Goal: Task Accomplishment & Management: Use online tool/utility

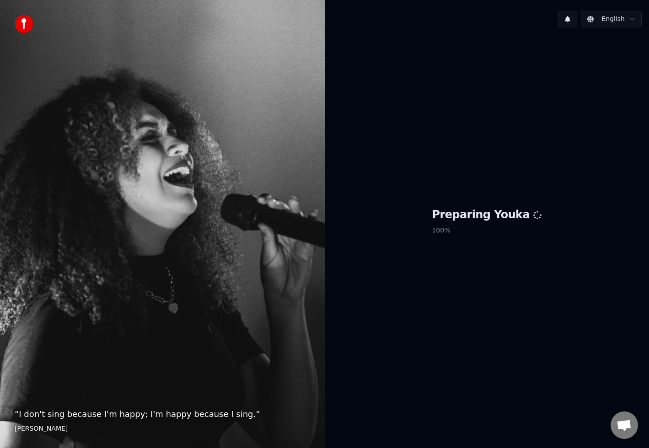
scroll to position [145, 0]
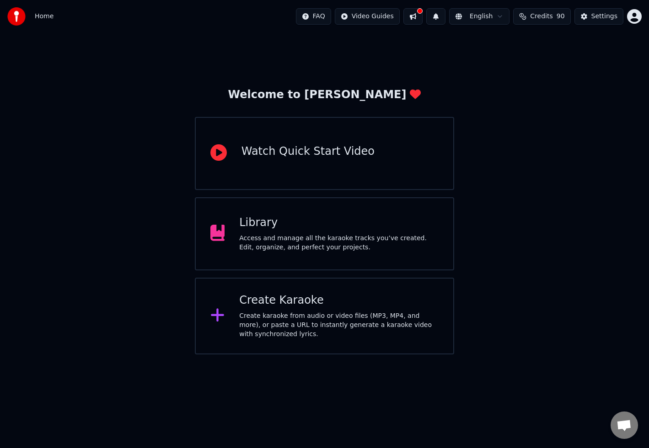
click at [285, 302] on div "Create Karaoke" at bounding box center [338, 300] width 199 height 15
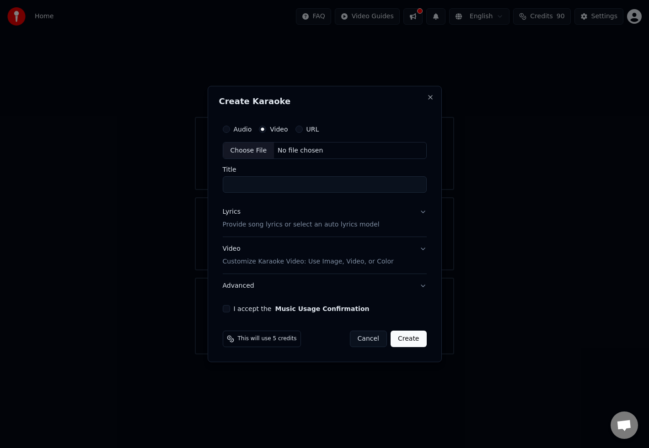
click at [303, 151] on div "No file chosen" at bounding box center [300, 150] width 53 height 9
click at [225, 128] on button "Audio" at bounding box center [226, 129] width 7 height 7
click at [308, 153] on div "No file chosen" at bounding box center [300, 150] width 53 height 9
type input "**********"
drag, startPoint x: 224, startPoint y: 309, endPoint x: 237, endPoint y: 308, distance: 12.8
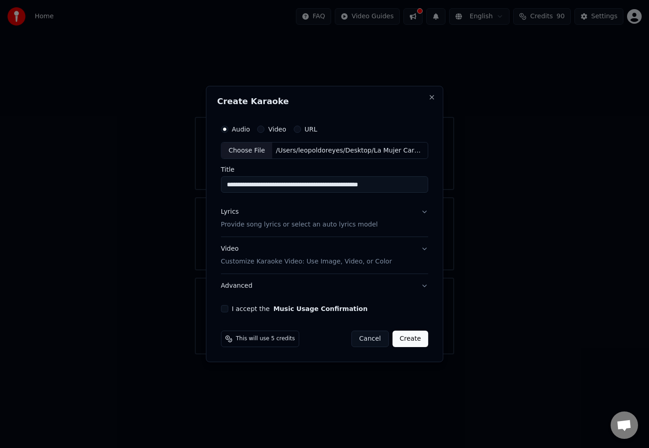
click at [224, 309] on button "I accept the Music Usage Confirmation" at bounding box center [224, 308] width 7 height 7
click at [415, 347] on button "Create" at bounding box center [410, 339] width 36 height 16
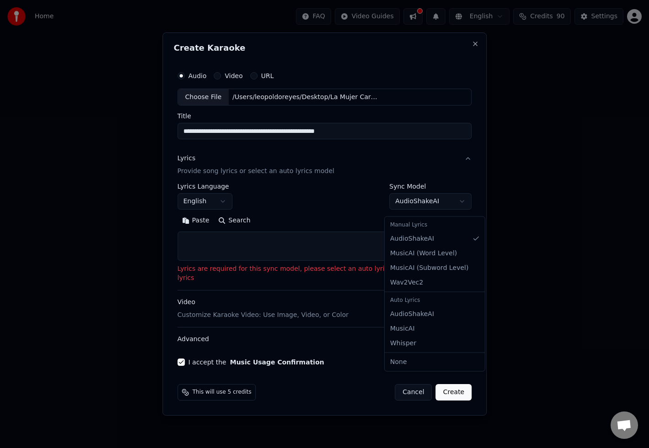
click at [449, 208] on body "Home FAQ Video Guides English Credits 90 Settings Welcome to Youka Watch Quick …" at bounding box center [324, 177] width 649 height 355
select select "**********"
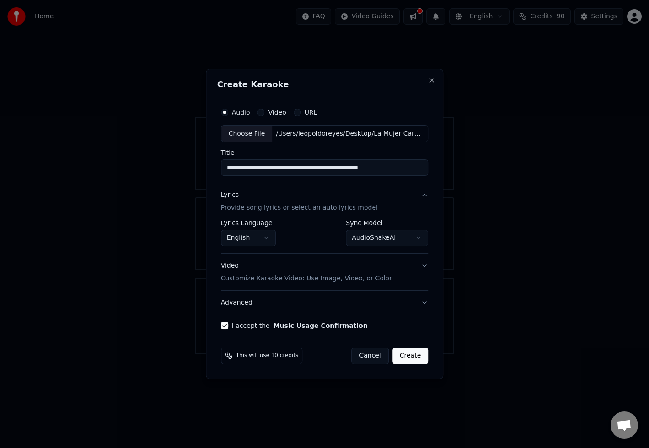
click at [415, 357] on button "Create" at bounding box center [410, 356] width 36 height 16
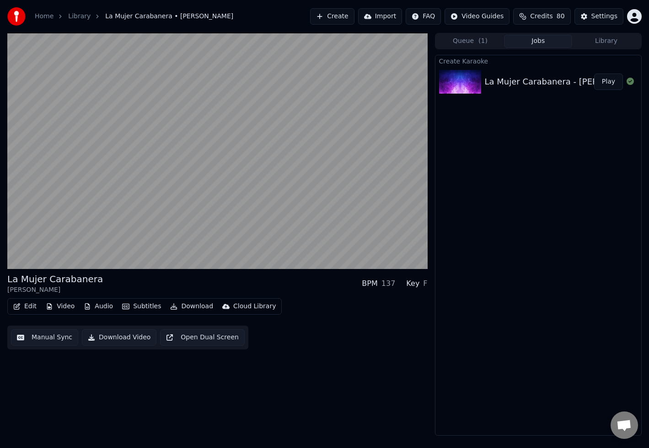
click at [160, 274] on div "La Mujer Carabanera [PERSON_NAME] Boruga BPM 137 Key F" at bounding box center [217, 284] width 420 height 22
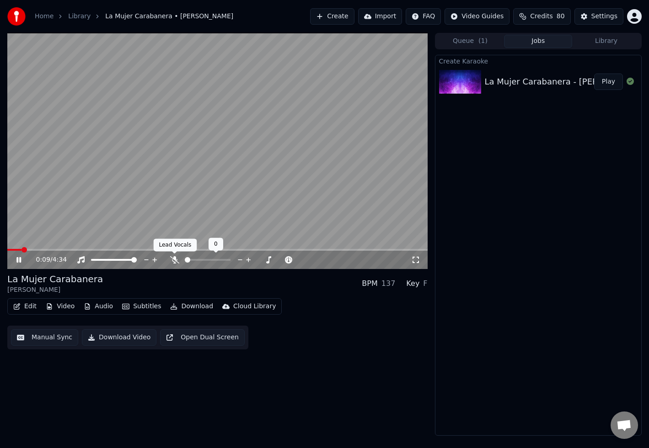
click at [172, 258] on icon at bounding box center [174, 259] width 9 height 7
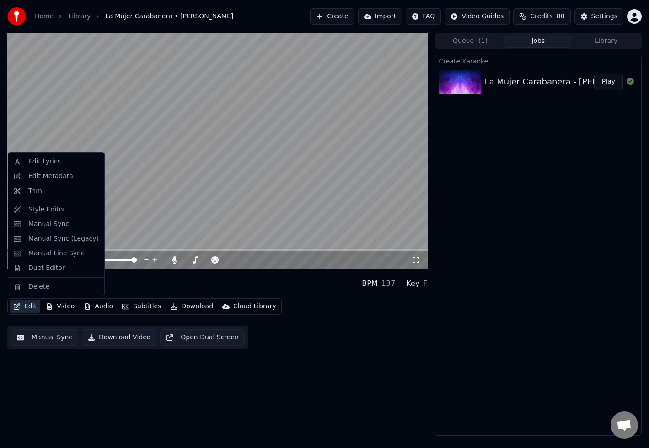
click at [27, 308] on button "Edit" at bounding box center [25, 306] width 31 height 13
click at [56, 156] on div "Edit Lyrics" at bounding box center [56, 161] width 92 height 15
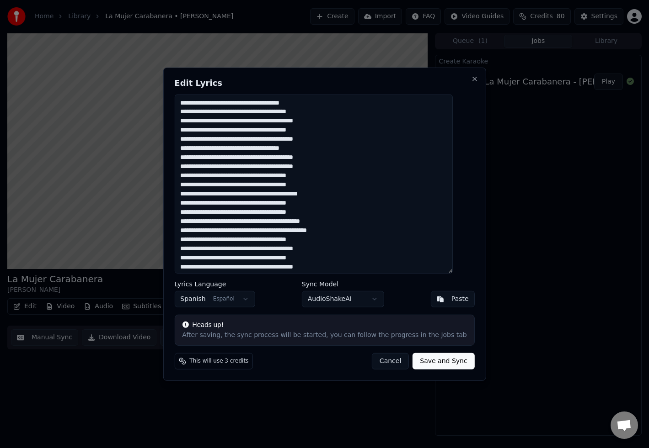
click at [316, 103] on textarea at bounding box center [313, 183] width 278 height 179
click at [309, 122] on textarea at bounding box center [313, 183] width 278 height 179
click at [313, 140] on textarea at bounding box center [313, 183] width 278 height 179
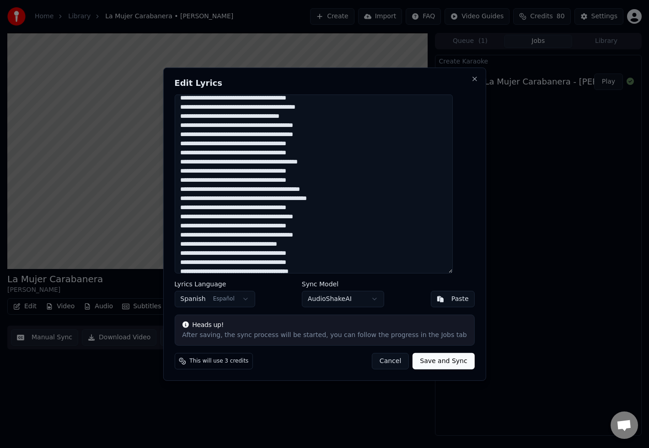
scroll to position [37, 0]
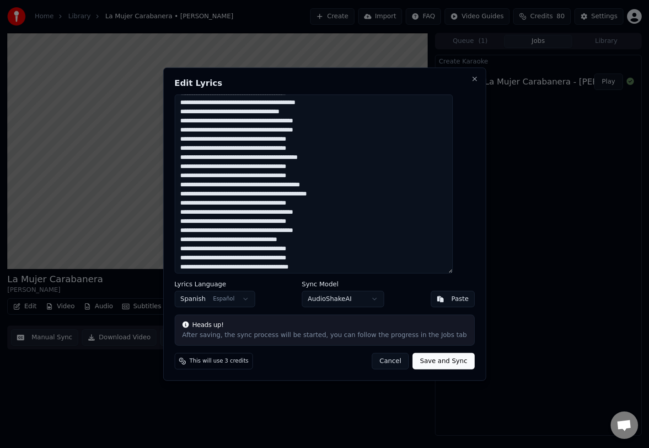
click at [303, 186] on textarea at bounding box center [313, 183] width 278 height 179
click at [298, 186] on textarea at bounding box center [313, 183] width 278 height 179
click at [314, 211] on textarea at bounding box center [313, 183] width 278 height 179
drag, startPoint x: 314, startPoint y: 230, endPoint x: 321, endPoint y: 220, distance: 12.4
click at [314, 230] on textarea at bounding box center [313, 183] width 278 height 179
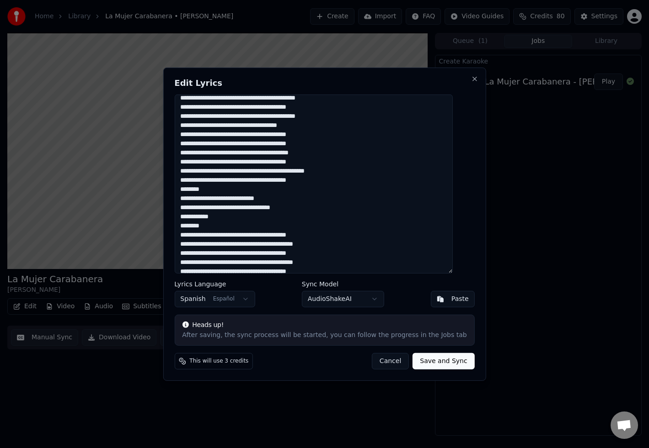
scroll to position [152, 0]
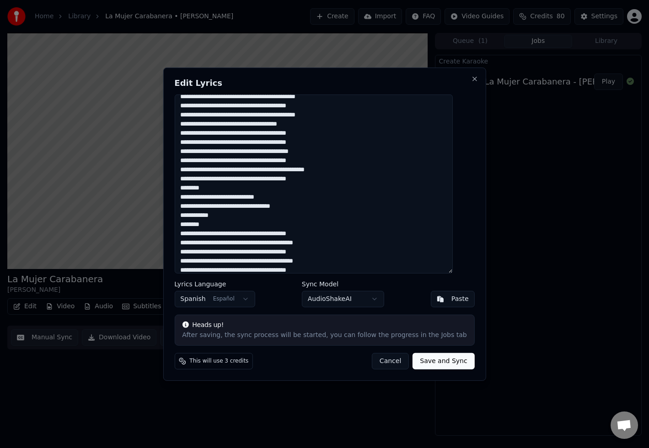
drag, startPoint x: 214, startPoint y: 188, endPoint x: 226, endPoint y: 184, distance: 12.6
click at [215, 188] on textarea at bounding box center [313, 183] width 278 height 179
drag, startPoint x: 250, startPoint y: 207, endPoint x: 262, endPoint y: 206, distance: 12.8
click at [251, 207] on textarea at bounding box center [313, 183] width 278 height 179
click at [310, 207] on textarea at bounding box center [313, 183] width 278 height 179
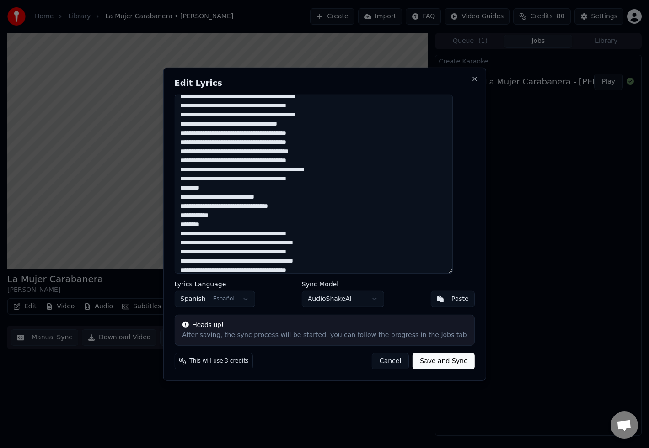
click at [201, 224] on textarea at bounding box center [313, 183] width 278 height 179
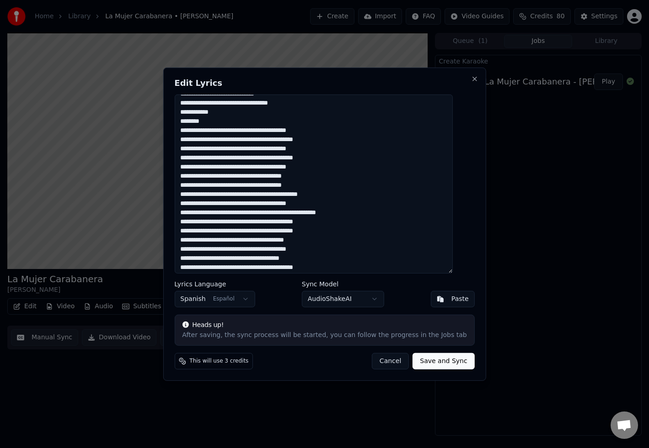
scroll to position [256, 0]
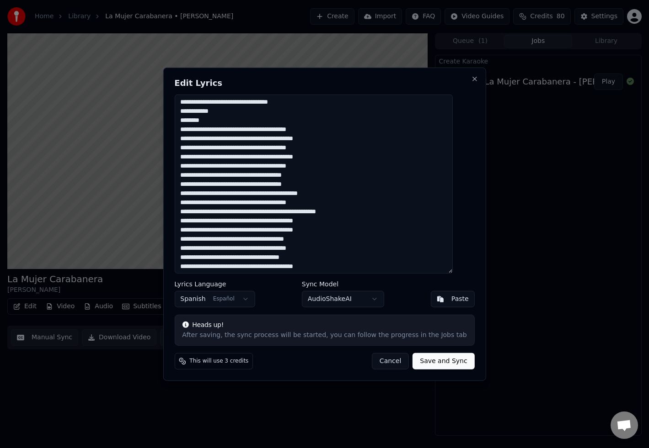
click at [314, 140] on textarea at bounding box center [313, 183] width 278 height 179
click at [315, 159] on textarea at bounding box center [313, 183] width 278 height 179
click at [328, 155] on textarea at bounding box center [313, 183] width 278 height 179
click at [328, 138] on textarea at bounding box center [313, 183] width 278 height 179
click at [327, 177] on textarea at bounding box center [313, 183] width 278 height 179
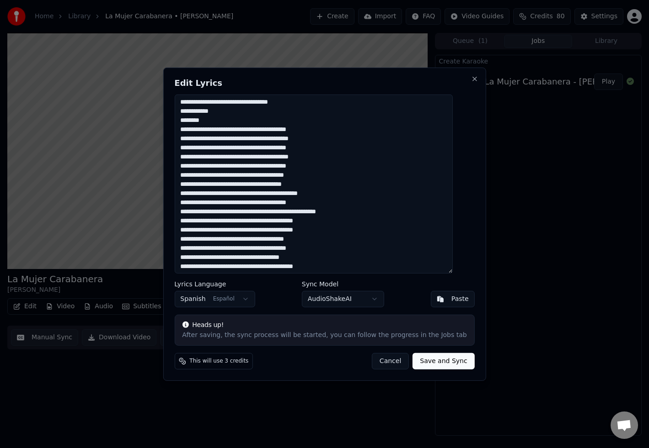
click at [327, 184] on textarea at bounding box center [313, 183] width 278 height 179
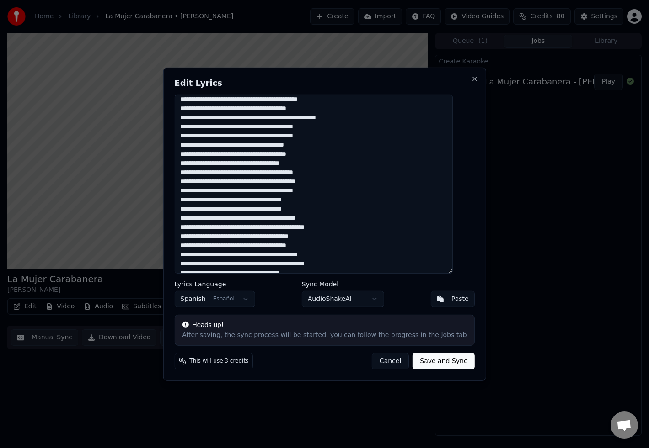
scroll to position [351, 0]
click at [322, 144] on textarea at bounding box center [313, 183] width 278 height 179
click at [329, 154] on textarea at bounding box center [313, 183] width 278 height 179
click at [216, 210] on textarea at bounding box center [313, 183] width 278 height 179
drag, startPoint x: 260, startPoint y: 218, endPoint x: 283, endPoint y: 217, distance: 23.8
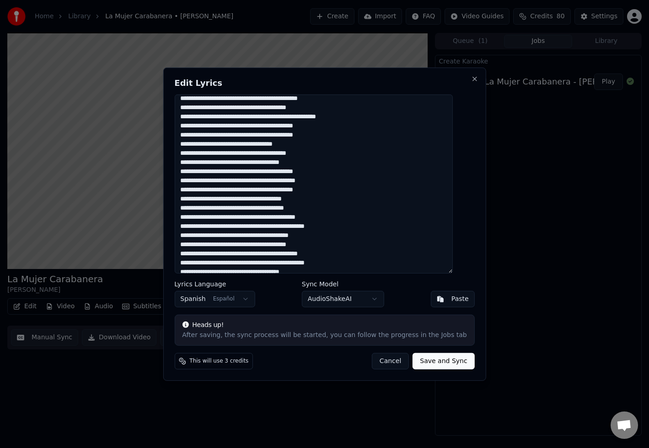
click at [260, 218] on textarea at bounding box center [313, 183] width 278 height 179
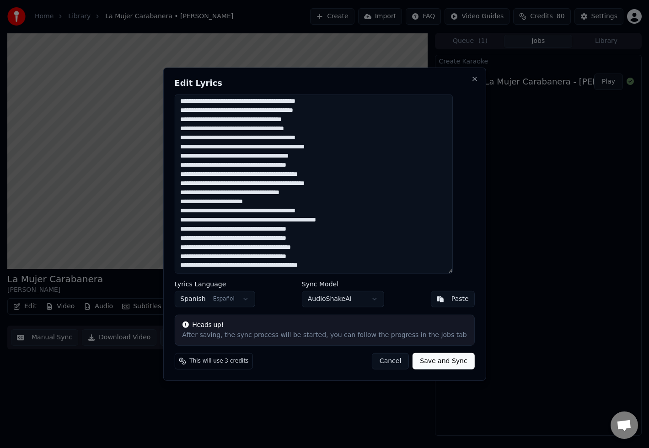
scroll to position [432, 0]
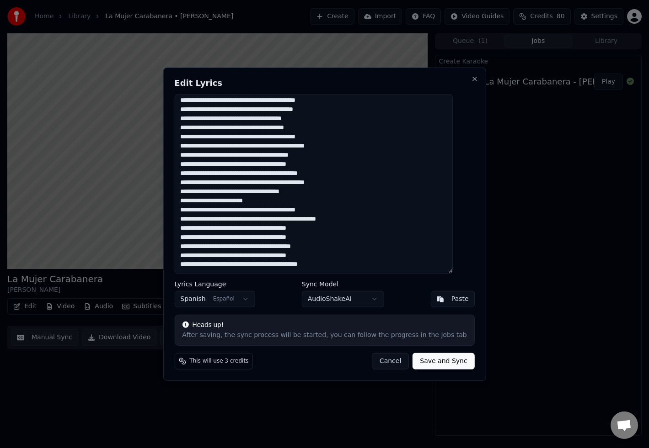
click at [310, 237] on textarea at bounding box center [313, 183] width 278 height 179
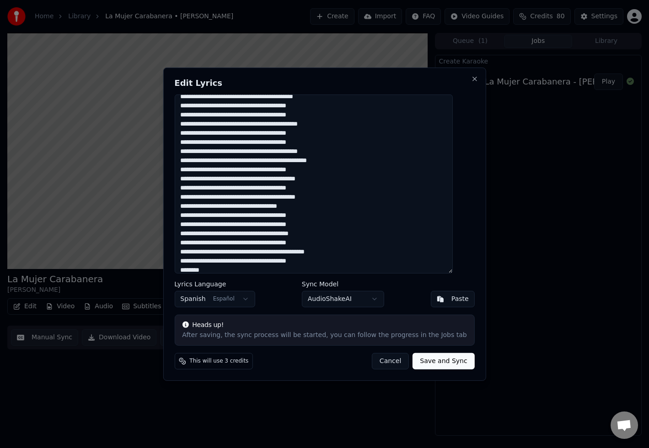
scroll to position [0, 0]
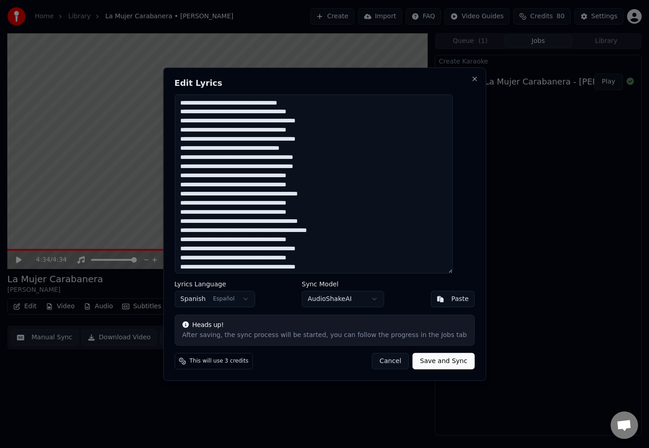
click at [327, 120] on textarea at bounding box center [313, 183] width 278 height 179
click at [271, 113] on textarea at bounding box center [313, 183] width 278 height 179
click at [335, 111] on textarea at bounding box center [313, 183] width 278 height 179
click at [274, 121] on textarea at bounding box center [313, 183] width 278 height 179
click at [342, 120] on textarea at bounding box center [313, 183] width 278 height 179
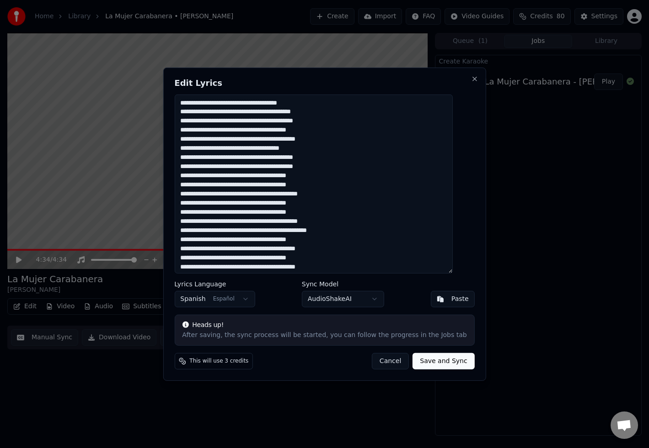
click at [271, 129] on textarea at bounding box center [313, 183] width 278 height 179
click at [334, 132] on textarea at bounding box center [313, 183] width 278 height 179
click at [337, 132] on textarea at bounding box center [313, 183] width 278 height 179
click at [274, 140] on textarea at bounding box center [313, 183] width 278 height 179
click at [330, 139] on textarea at bounding box center [313, 183] width 278 height 179
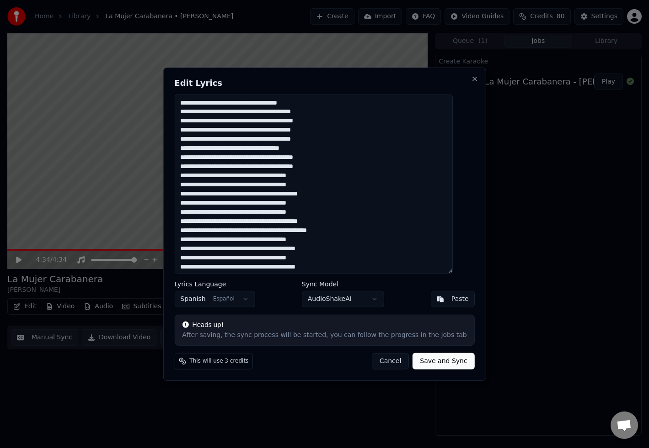
click at [343, 138] on textarea at bounding box center [313, 183] width 278 height 179
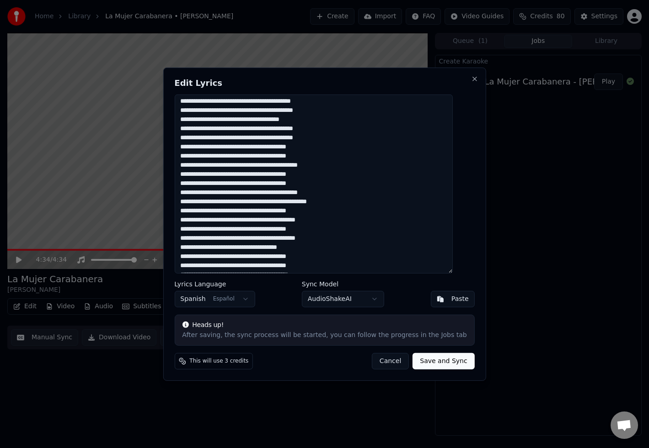
scroll to position [32, 0]
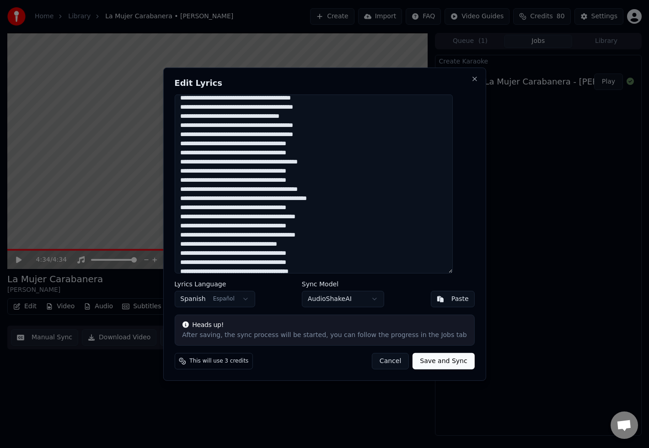
click at [272, 208] on textarea at bounding box center [313, 183] width 278 height 179
click at [336, 206] on textarea at bounding box center [313, 183] width 278 height 179
click at [275, 218] on textarea at bounding box center [313, 183] width 278 height 179
click at [328, 217] on textarea at bounding box center [313, 183] width 278 height 179
click at [343, 218] on textarea at bounding box center [313, 183] width 278 height 179
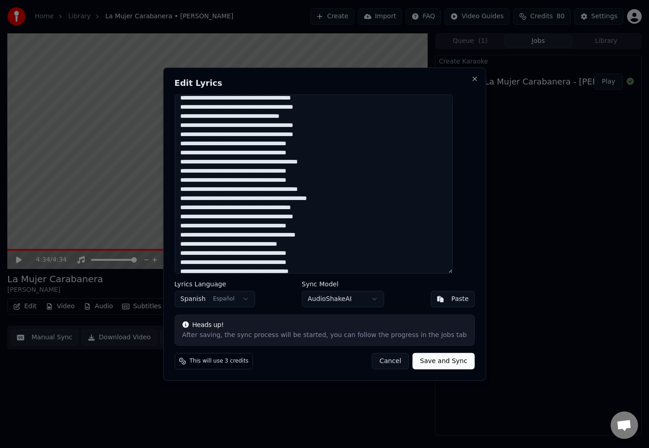
click at [271, 226] on textarea at bounding box center [313, 183] width 278 height 179
click at [335, 224] on textarea at bounding box center [313, 183] width 278 height 179
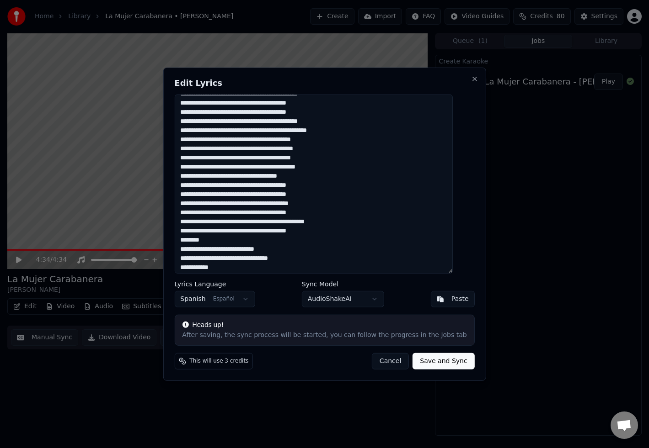
scroll to position [103, 0]
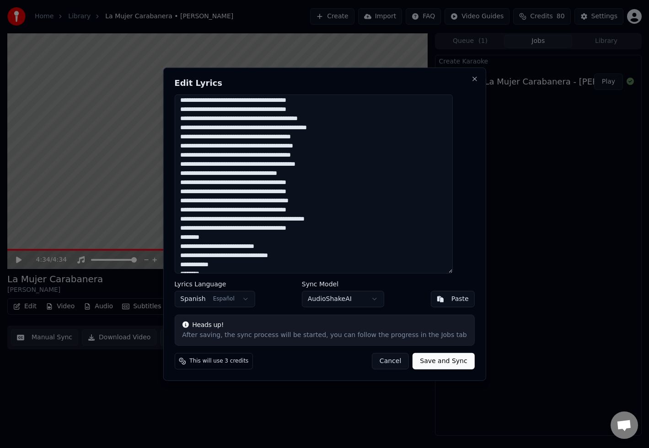
click at [274, 165] on textarea at bounding box center [313, 183] width 278 height 179
click at [329, 163] on textarea at bounding box center [313, 183] width 278 height 179
click at [344, 164] on textarea at bounding box center [313, 183] width 278 height 179
click at [255, 182] on textarea at bounding box center [313, 183] width 278 height 179
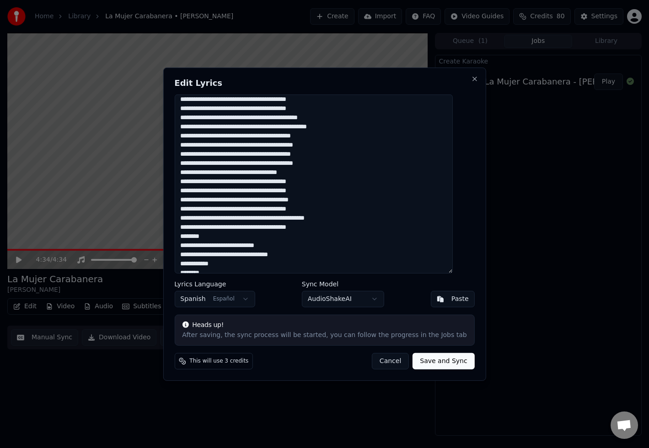
click at [272, 201] on textarea at bounding box center [313, 183] width 278 height 179
click at [336, 200] on textarea at bounding box center [313, 183] width 278 height 179
click at [270, 208] on textarea at bounding box center [313, 183] width 278 height 179
click at [336, 209] on textarea at bounding box center [313, 183] width 278 height 179
click at [293, 220] on textarea at bounding box center [313, 183] width 278 height 179
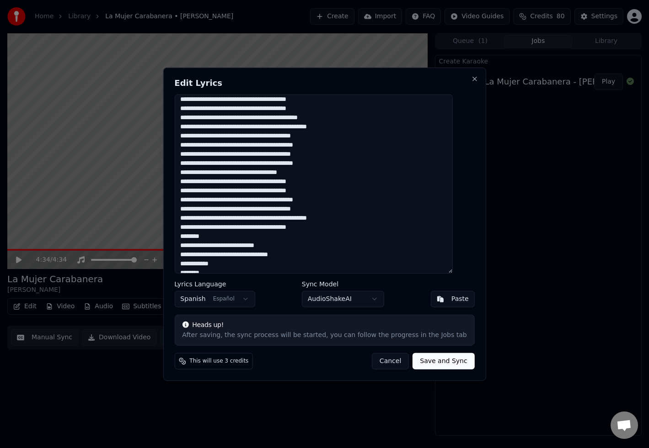
click at [361, 218] on textarea at bounding box center [313, 183] width 278 height 179
click at [271, 228] on textarea at bounding box center [313, 183] width 278 height 179
click at [336, 226] on textarea at bounding box center [313, 183] width 278 height 179
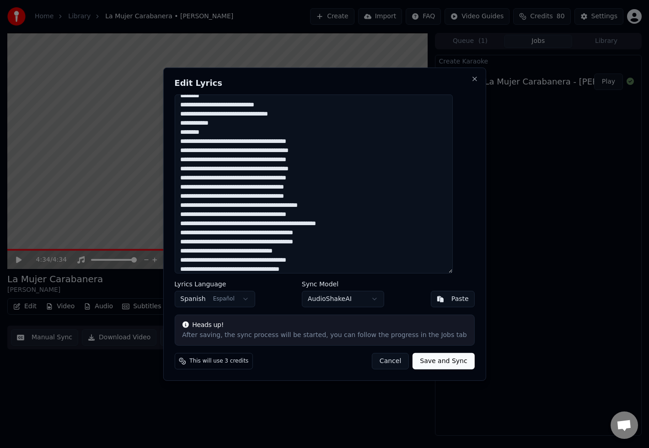
scroll to position [246, 0]
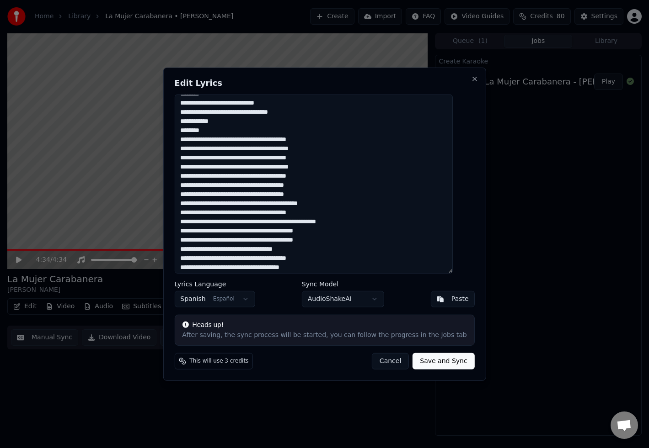
drag, startPoint x: 272, startPoint y: 139, endPoint x: 284, endPoint y: 139, distance: 12.3
click at [272, 139] on textarea at bounding box center [313, 183] width 278 height 179
click at [336, 139] on textarea at bounding box center [313, 183] width 278 height 179
click at [274, 151] on textarea at bounding box center [313, 183] width 278 height 179
click at [344, 148] on textarea at bounding box center [313, 183] width 278 height 179
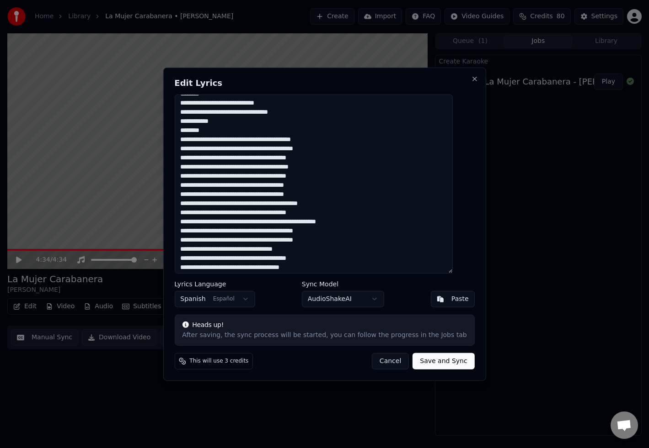
click at [271, 158] on textarea at bounding box center [313, 183] width 278 height 179
click at [335, 157] on textarea at bounding box center [313, 183] width 278 height 179
click at [276, 169] on textarea at bounding box center [313, 183] width 278 height 179
click at [345, 168] on textarea at bounding box center [313, 183] width 278 height 179
click at [289, 186] on textarea at bounding box center [313, 183] width 278 height 179
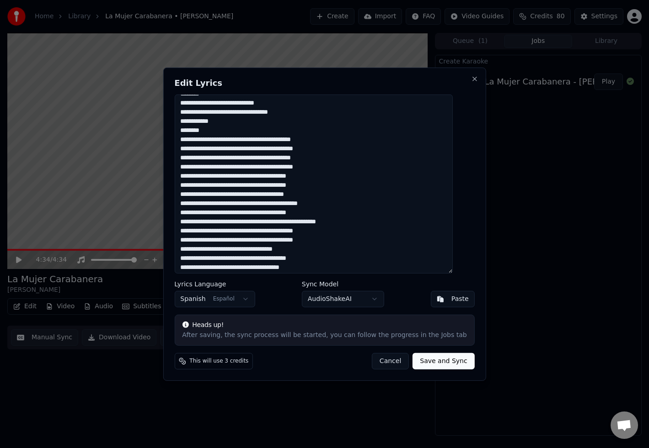
click at [289, 193] on textarea at bounding box center [313, 183] width 278 height 179
click at [323, 186] on textarea at bounding box center [313, 183] width 278 height 179
click at [320, 193] on textarea at bounding box center [313, 183] width 278 height 179
click at [322, 185] on textarea at bounding box center [313, 183] width 278 height 179
click at [280, 206] on textarea at bounding box center [313, 183] width 278 height 179
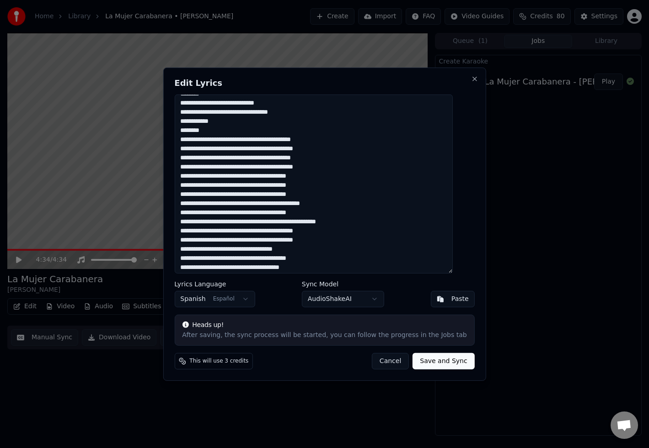
click at [344, 203] on textarea at bounding box center [313, 183] width 278 height 179
click at [347, 203] on textarea at bounding box center [313, 183] width 278 height 179
click at [271, 212] on textarea at bounding box center [313, 183] width 278 height 179
click at [337, 213] on textarea at bounding box center [313, 183] width 278 height 179
click at [306, 221] on textarea at bounding box center [313, 183] width 278 height 179
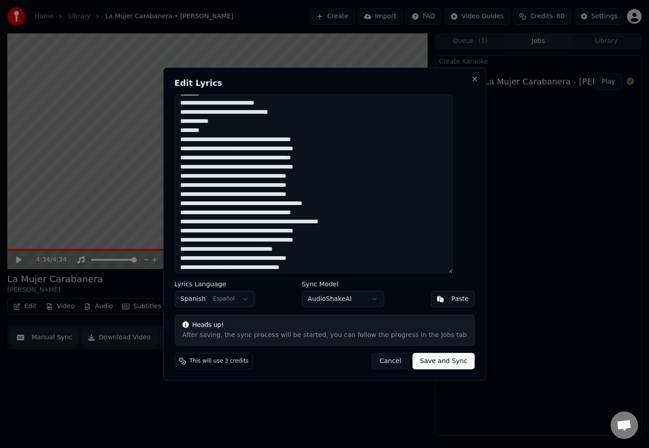
click at [374, 221] on textarea at bounding box center [313, 183] width 278 height 179
click at [280, 233] on textarea at bounding box center [313, 183] width 278 height 179
click at [348, 230] on textarea at bounding box center [313, 183] width 278 height 179
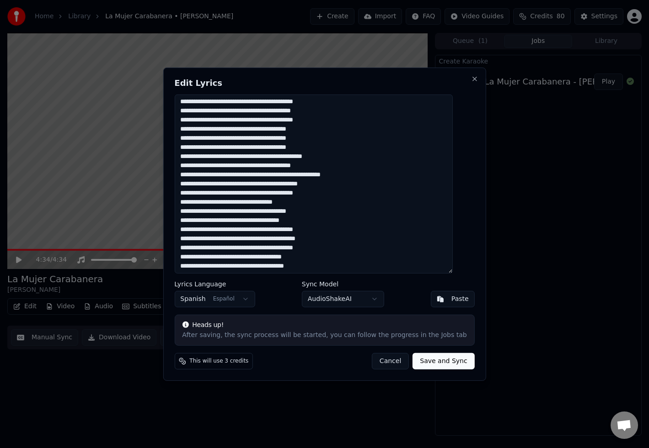
scroll to position [295, 0]
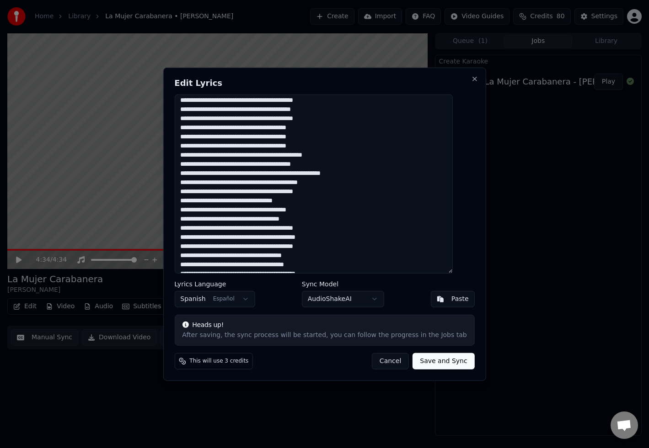
click at [261, 220] on textarea at bounding box center [313, 183] width 278 height 179
click at [325, 218] on textarea at bounding box center [313, 183] width 278 height 179
click at [275, 229] on textarea at bounding box center [313, 183] width 278 height 179
click at [317, 229] on textarea at bounding box center [313, 183] width 278 height 179
click at [324, 228] on textarea at bounding box center [313, 183] width 278 height 179
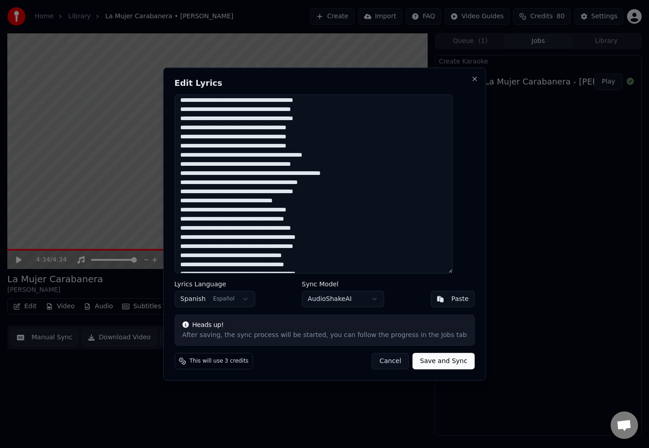
click at [345, 228] on textarea at bounding box center [313, 183] width 278 height 179
click at [346, 228] on textarea at bounding box center [313, 183] width 278 height 179
click at [280, 238] on textarea at bounding box center [313, 183] width 278 height 179
click at [351, 238] on textarea at bounding box center [313, 183] width 278 height 179
click at [273, 245] on textarea at bounding box center [313, 183] width 278 height 179
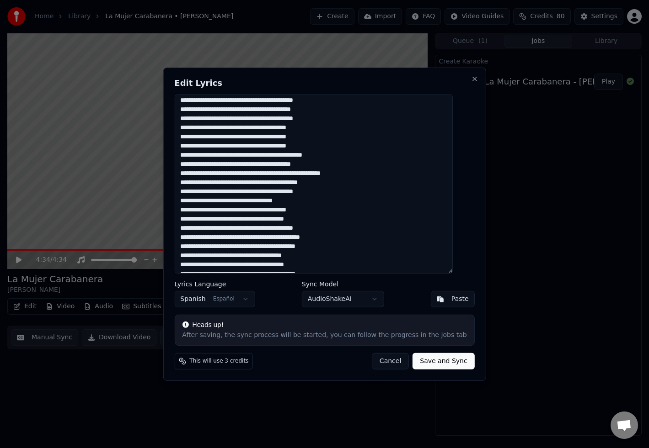
click at [324, 245] on textarea at bounding box center [313, 183] width 278 height 179
click at [345, 246] on textarea at bounding box center [313, 183] width 278 height 179
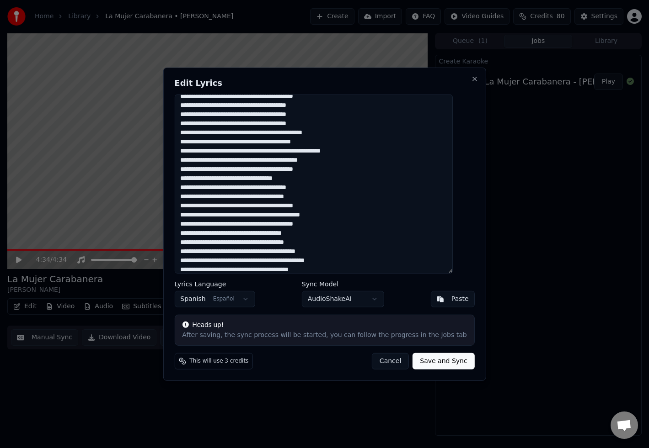
scroll to position [345, 0]
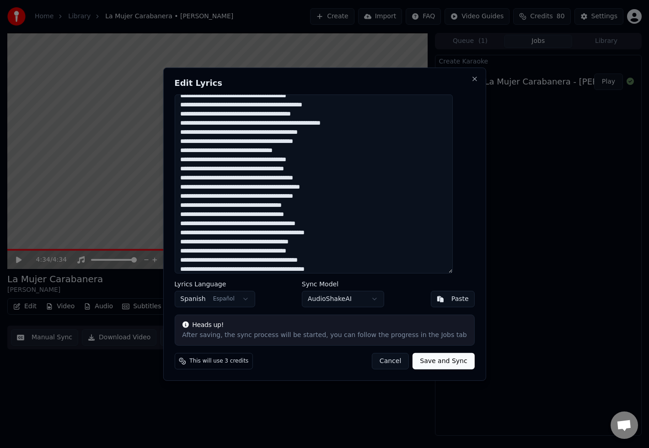
click at [270, 242] on textarea at bounding box center [313, 183] width 278 height 179
click at [341, 243] on textarea at bounding box center [313, 183] width 278 height 179
click at [269, 251] on textarea at bounding box center [313, 183] width 278 height 179
click at [339, 252] on textarea at bounding box center [313, 183] width 278 height 179
click at [280, 260] on textarea at bounding box center [313, 183] width 278 height 179
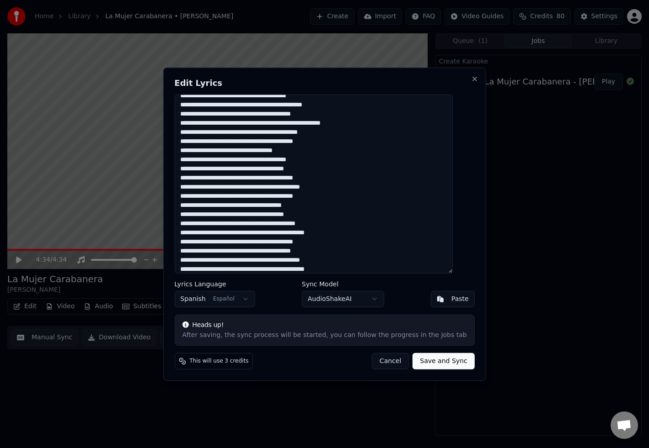
click at [346, 259] on textarea at bounding box center [313, 183] width 278 height 179
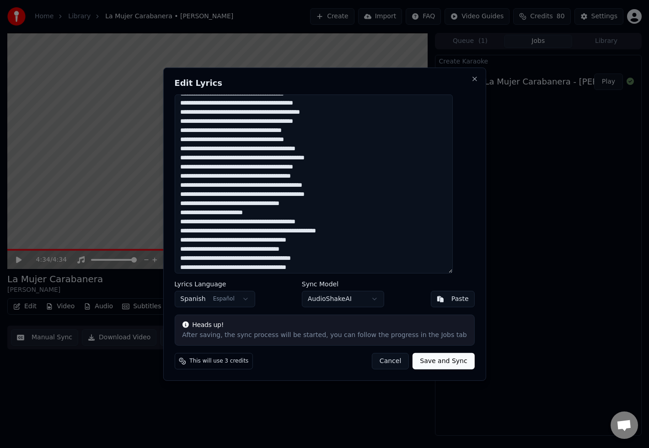
scroll to position [432, 0]
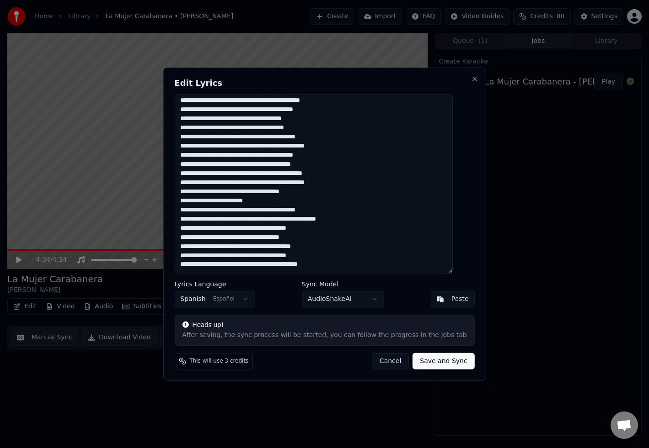
click at [287, 183] on textarea at bounding box center [313, 183] width 278 height 179
click at [357, 183] on textarea at bounding box center [313, 183] width 278 height 179
click at [272, 229] on textarea at bounding box center [313, 183] width 278 height 179
click at [338, 229] on textarea at bounding box center [313, 183] width 278 height 179
click at [261, 239] on textarea at bounding box center [313, 183] width 278 height 179
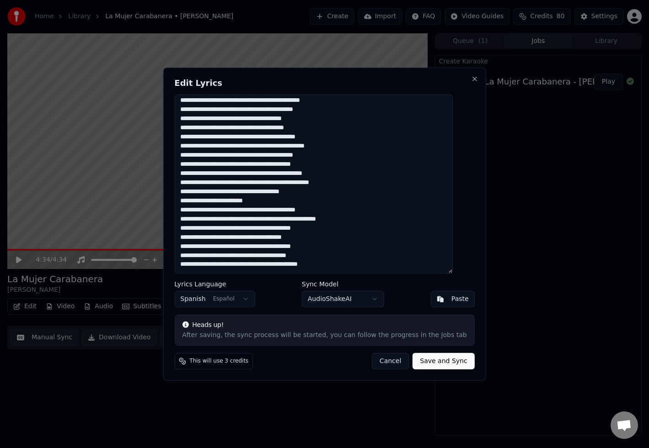
click at [330, 236] on textarea at bounding box center [313, 183] width 278 height 179
click at [277, 248] on textarea at bounding box center [313, 183] width 278 height 179
click at [348, 247] on textarea at bounding box center [313, 183] width 278 height 179
click at [262, 256] on textarea at bounding box center [313, 183] width 278 height 179
click at [344, 254] on textarea at bounding box center [313, 183] width 278 height 179
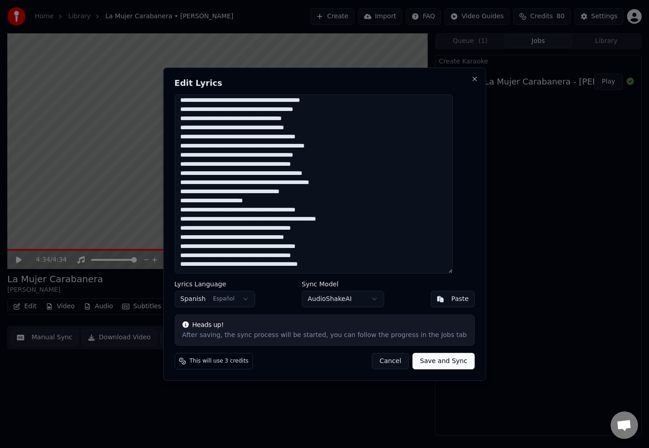
click at [282, 264] on textarea at bounding box center [313, 183] width 278 height 179
click at [351, 264] on textarea at bounding box center [313, 183] width 278 height 179
type textarea "**********"
click at [432, 361] on button "Save and Sync" at bounding box center [443, 361] width 62 height 16
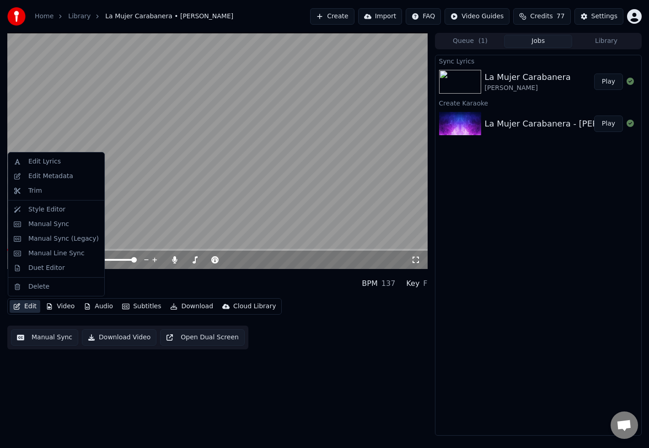
click at [29, 308] on button "Edit" at bounding box center [25, 306] width 31 height 13
click at [53, 162] on div "Edit Lyrics" at bounding box center [44, 161] width 32 height 9
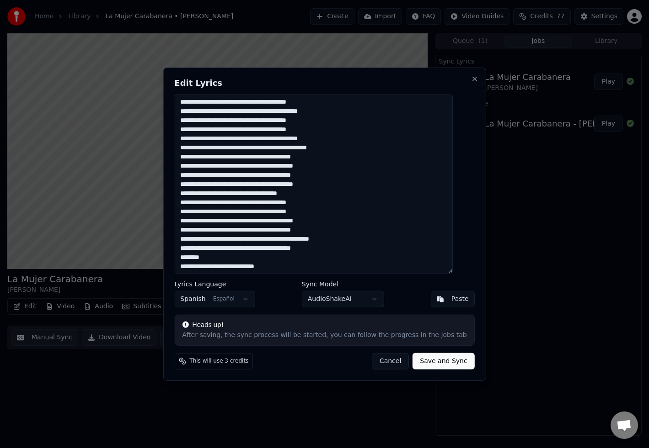
scroll to position [84, 0]
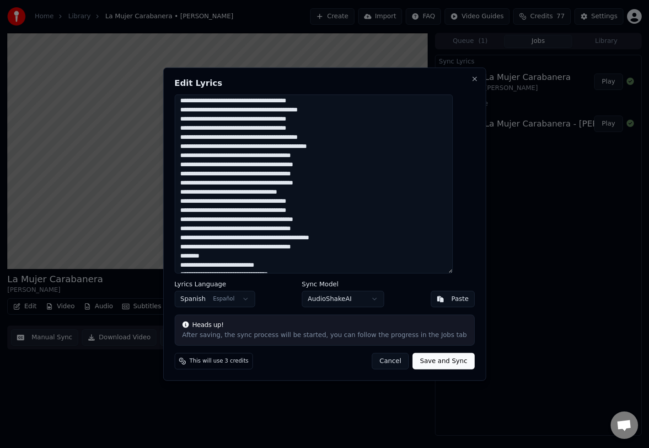
click at [271, 121] on textarea at bounding box center [313, 183] width 278 height 179
click at [338, 121] on textarea at bounding box center [313, 183] width 278 height 179
click at [283, 111] on textarea at bounding box center [313, 183] width 278 height 179
click at [351, 110] on textarea at bounding box center [313, 183] width 278 height 179
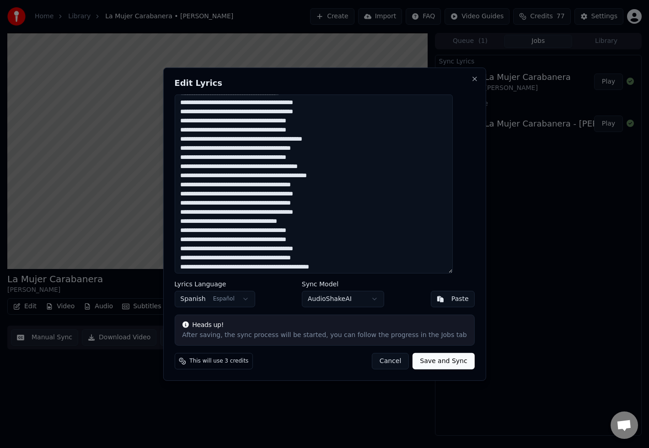
scroll to position [47, 0]
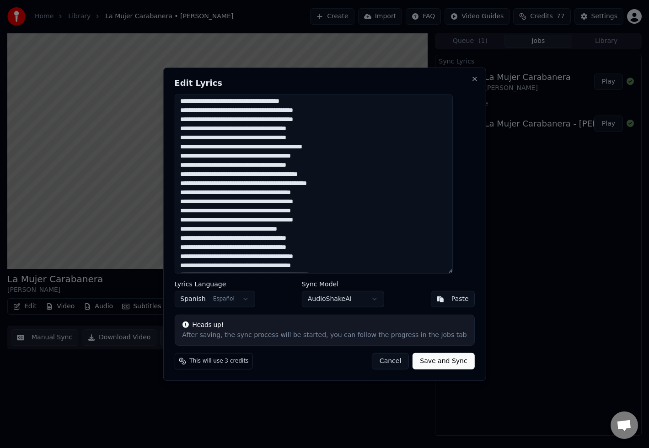
click at [271, 130] on textarea at bounding box center [313, 183] width 278 height 179
click at [335, 129] on textarea at bounding box center [313, 183] width 278 height 179
click at [270, 138] on textarea at bounding box center [313, 183] width 278 height 179
click at [341, 139] on textarea at bounding box center [313, 183] width 278 height 179
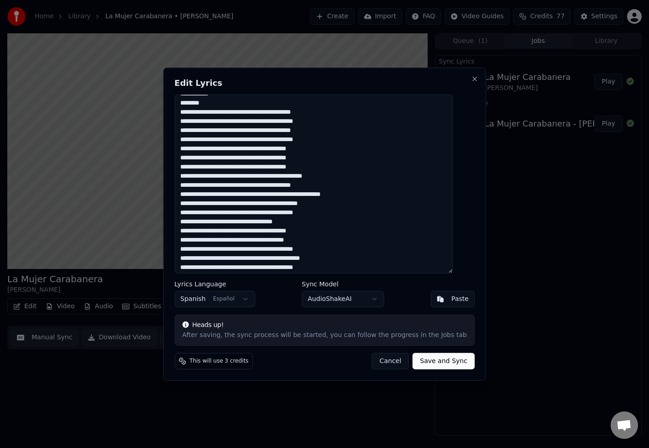
scroll to position [277, 0]
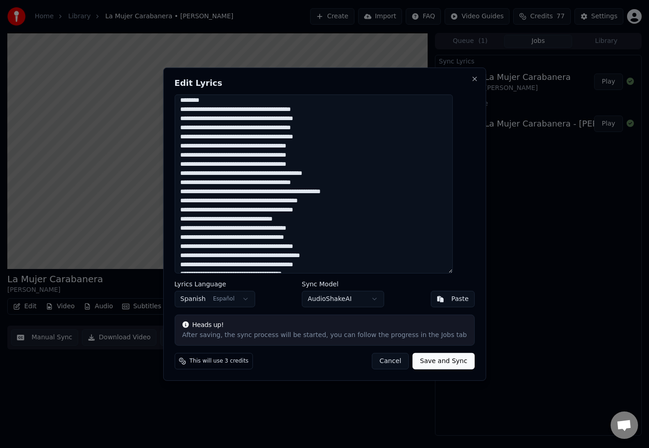
click at [281, 136] on textarea at bounding box center [313, 183] width 278 height 179
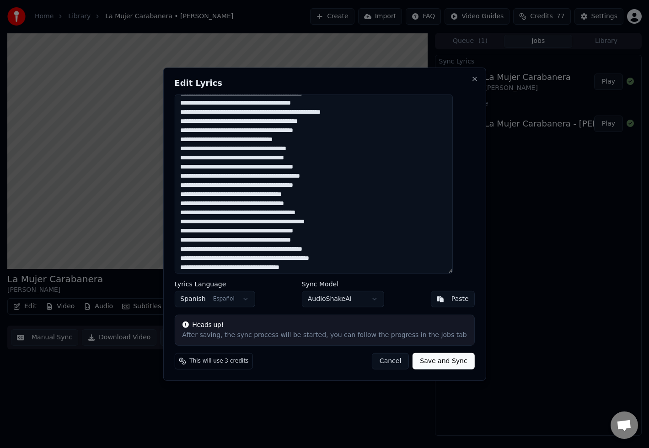
scroll to position [357, 0]
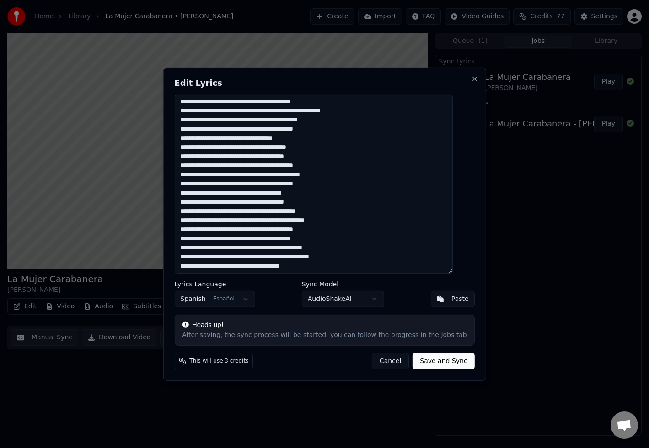
click at [327, 149] on textarea at bounding box center [313, 183] width 278 height 179
click at [301, 148] on textarea at bounding box center [313, 183] width 278 height 179
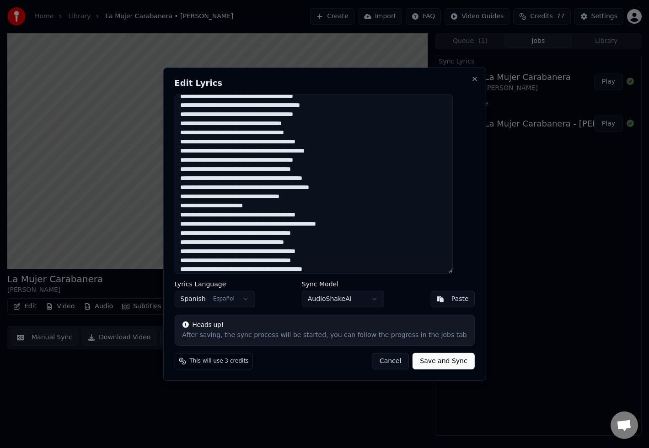
scroll to position [432, 0]
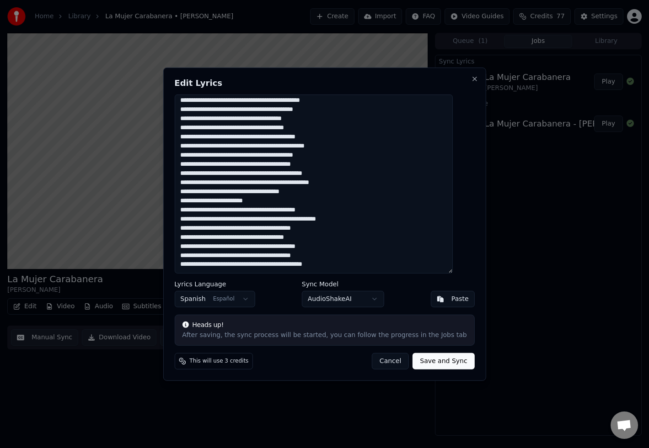
click at [192, 238] on textarea at bounding box center [313, 183] width 278 height 179
click at [193, 237] on textarea at bounding box center [313, 183] width 278 height 179
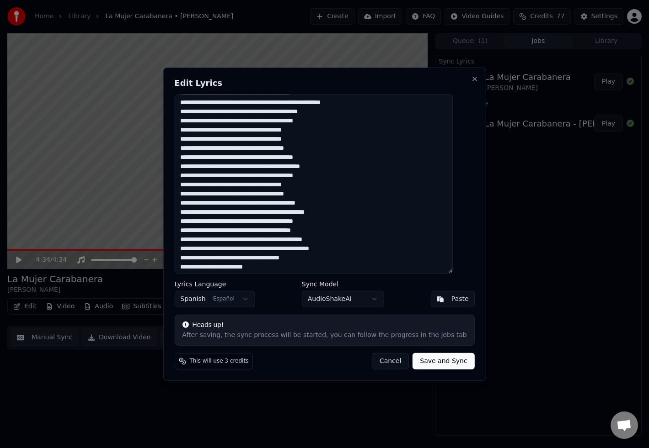
scroll to position [363, 0]
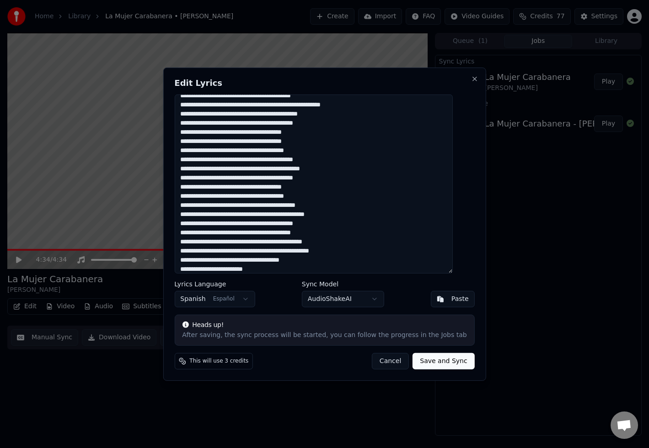
type textarea "**********"
click at [421, 360] on button "Save and Sync" at bounding box center [443, 361] width 62 height 16
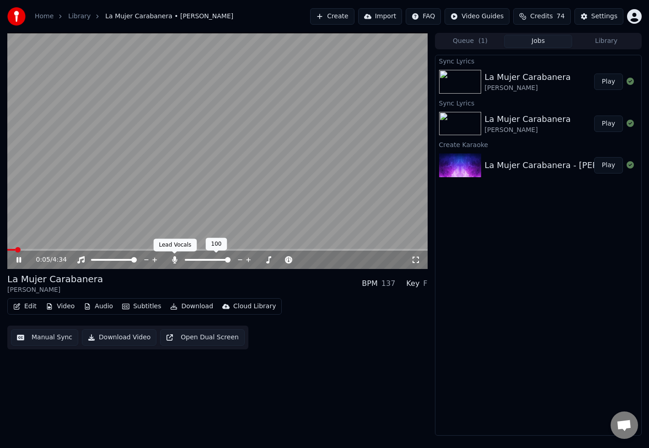
click at [173, 258] on icon at bounding box center [174, 259] width 5 height 7
click at [18, 259] on icon at bounding box center [25, 259] width 21 height 7
click at [188, 307] on button "Download" at bounding box center [191, 306] width 50 height 13
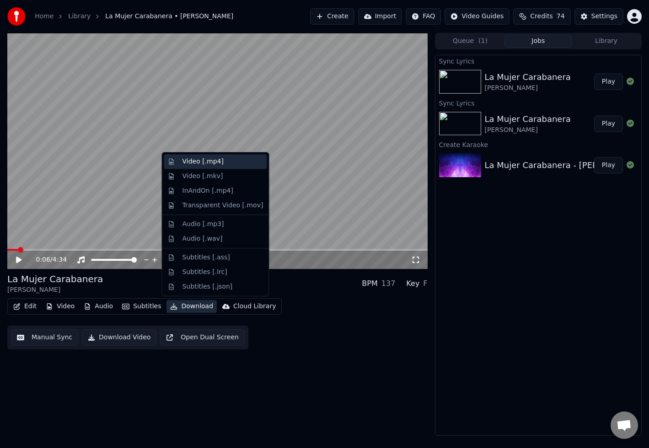
click at [202, 162] on div "Video [.mp4]" at bounding box center [202, 161] width 41 height 9
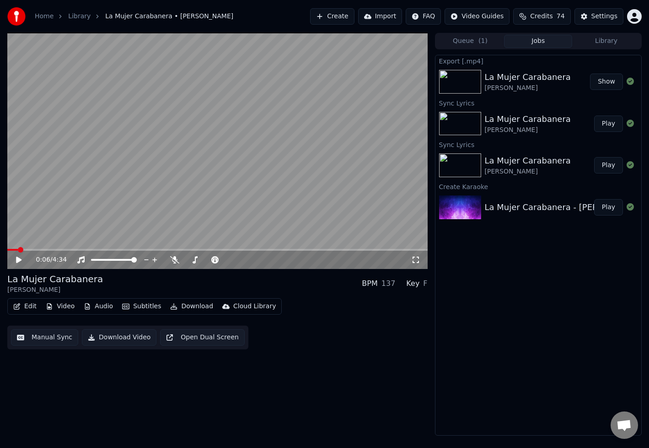
click at [608, 79] on button "Show" at bounding box center [606, 82] width 33 height 16
